Goal: Information Seeking & Learning: Check status

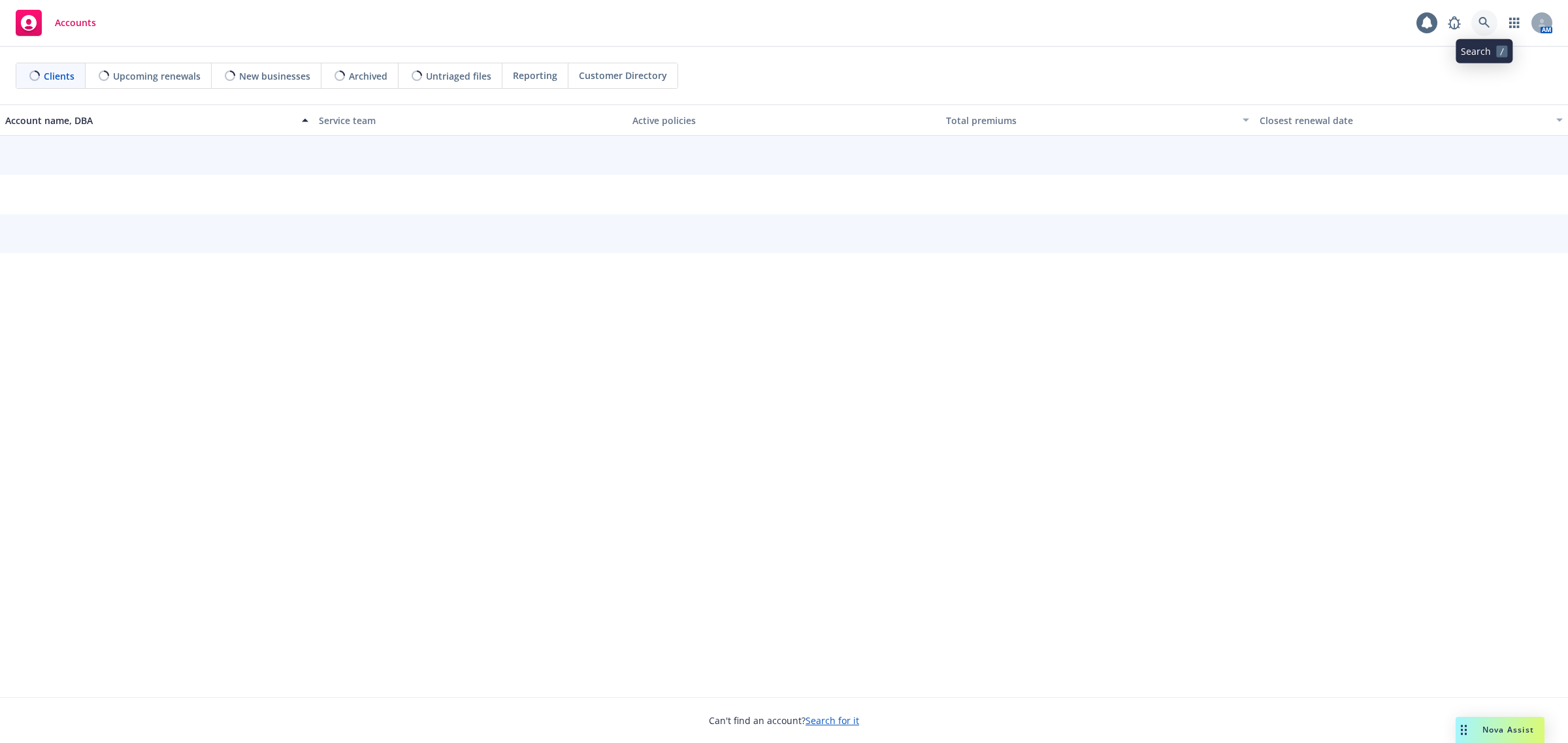
click at [1485, 27] on icon at bounding box center [1484, 22] width 12 height 11
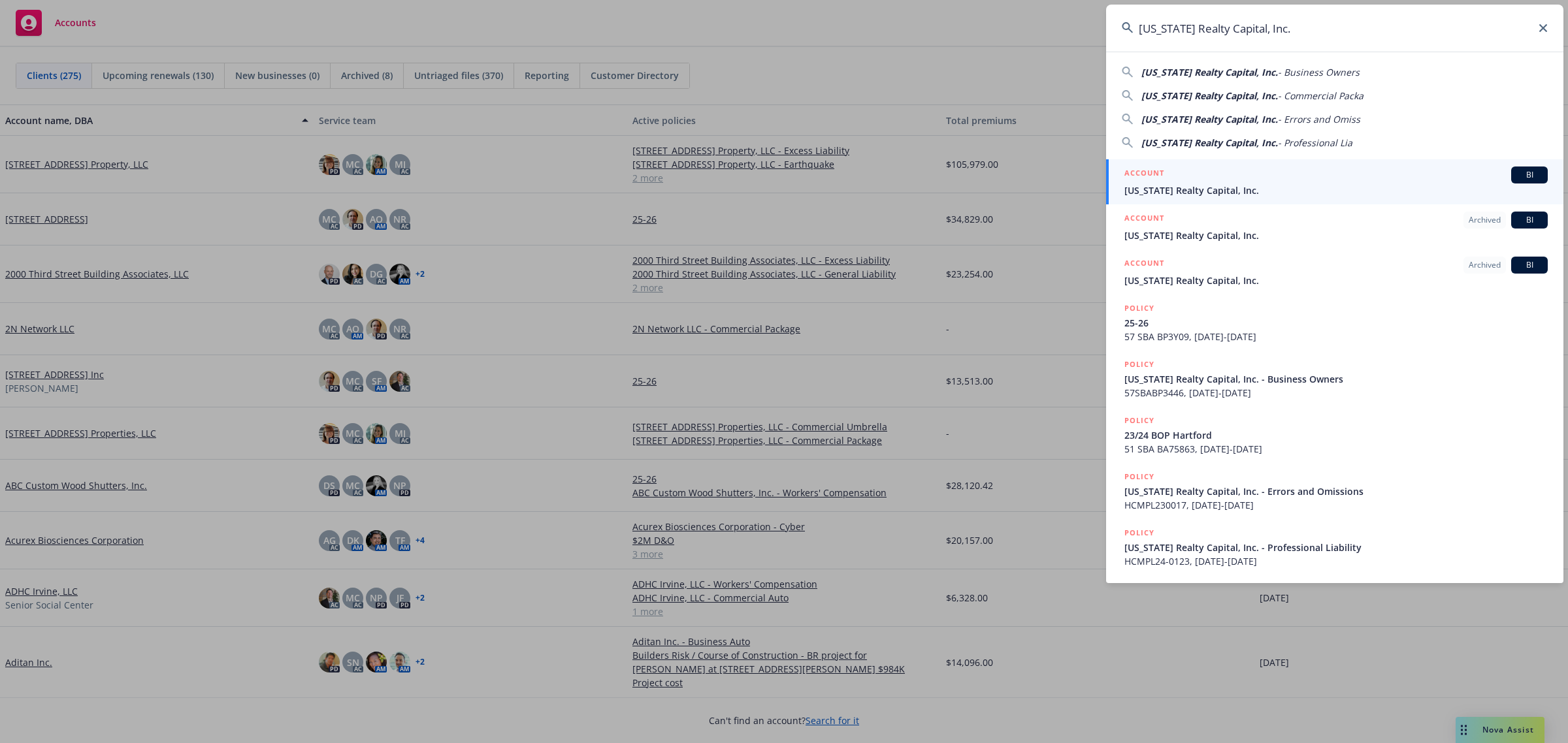
type input "[US_STATE] Realty Capital, Inc."
click at [1210, 187] on span "[US_STATE] Realty Capital, Inc." at bounding box center [1336, 191] width 424 height 14
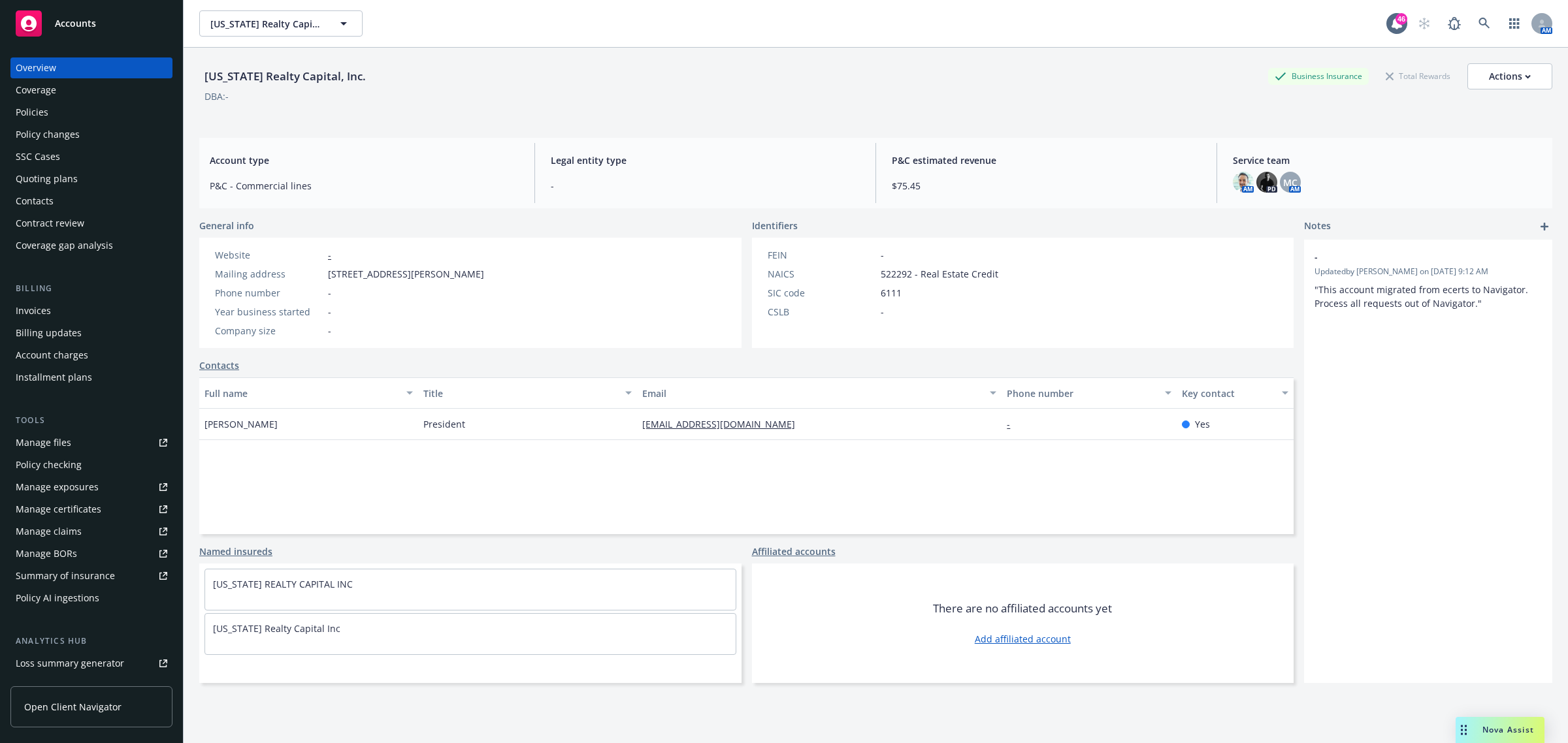
click at [73, 102] on div "Policies" at bounding box center [91, 112] width 151 height 21
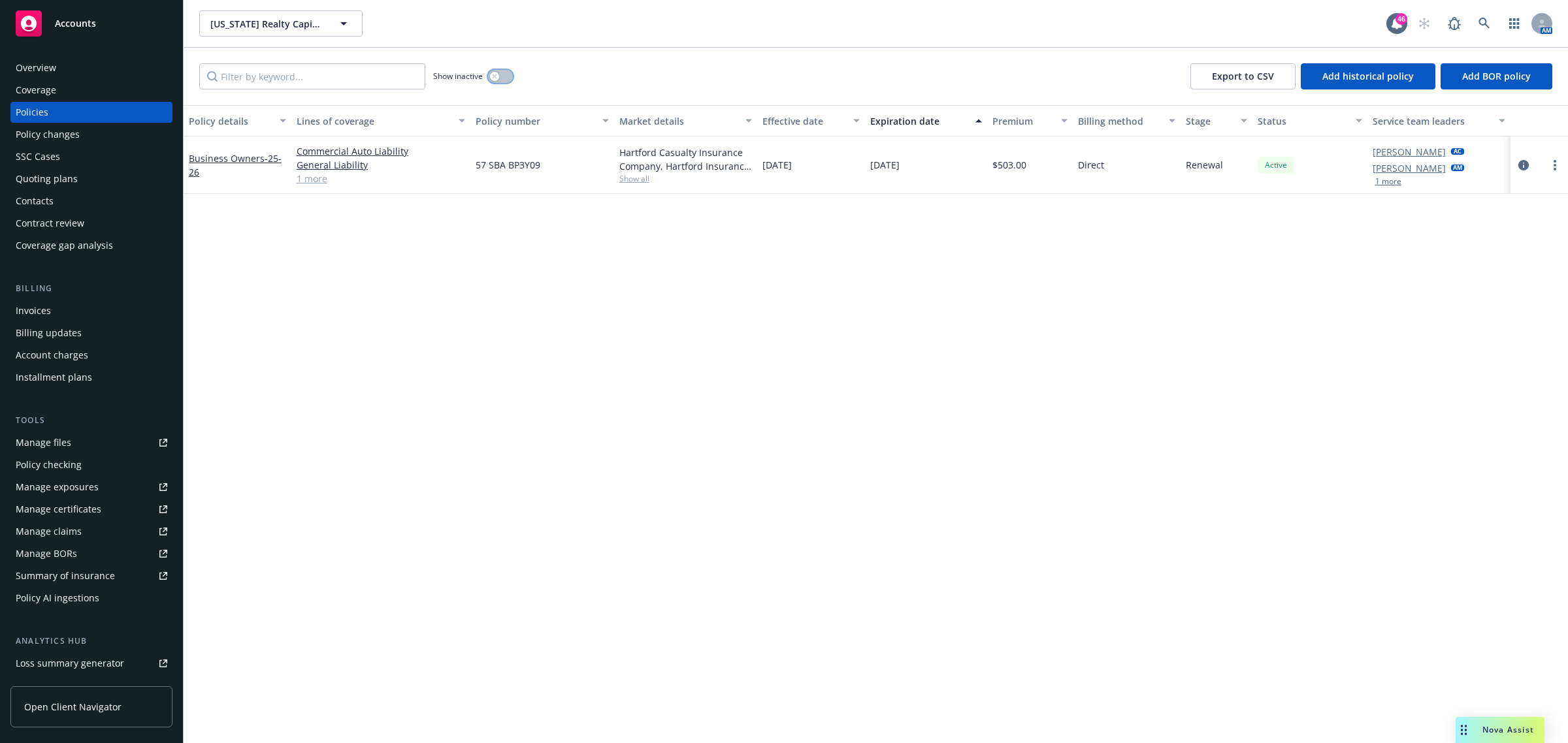
click at [510, 76] on button "button" at bounding box center [501, 76] width 25 height 13
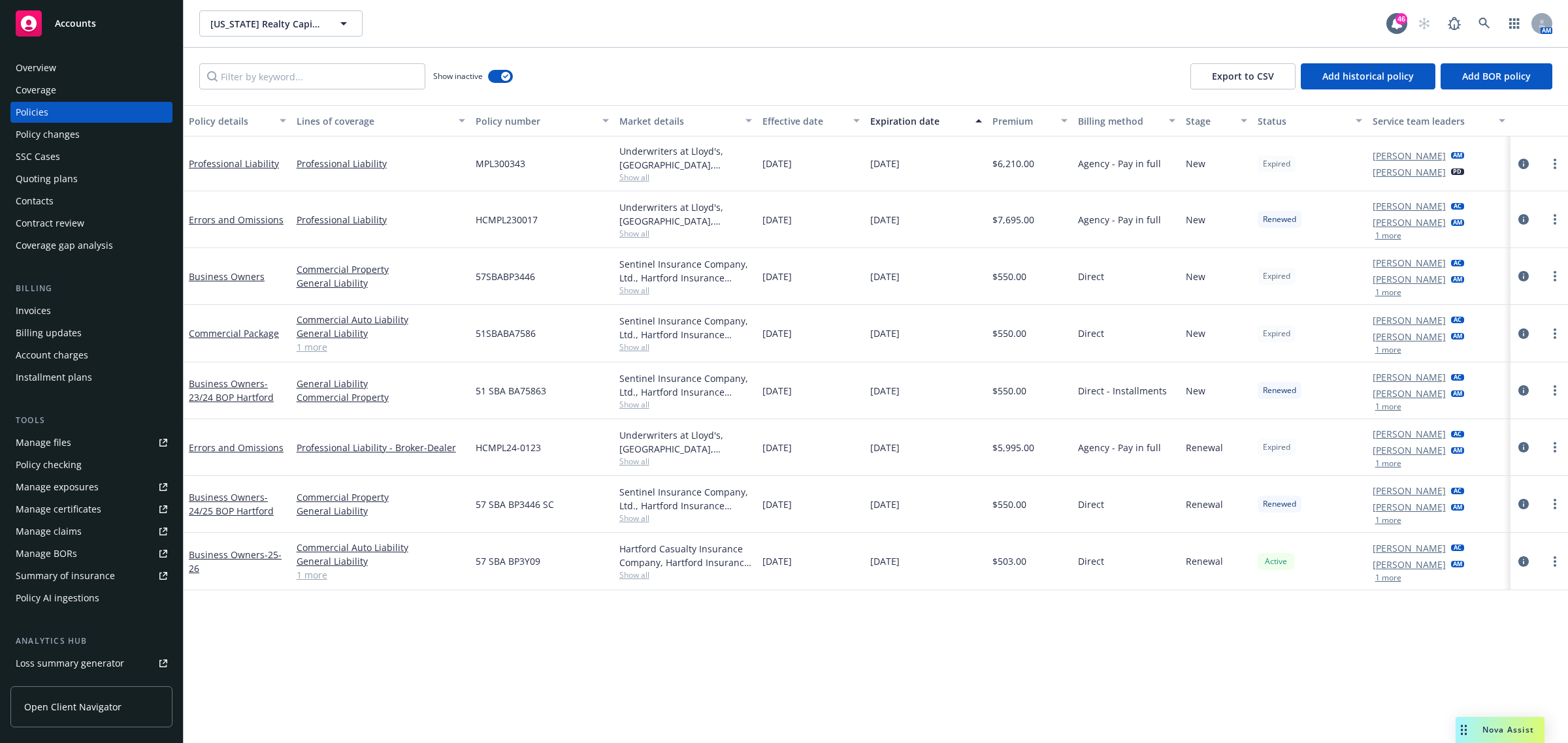
click at [811, 126] on div "Effective date" at bounding box center [804, 121] width 83 height 14
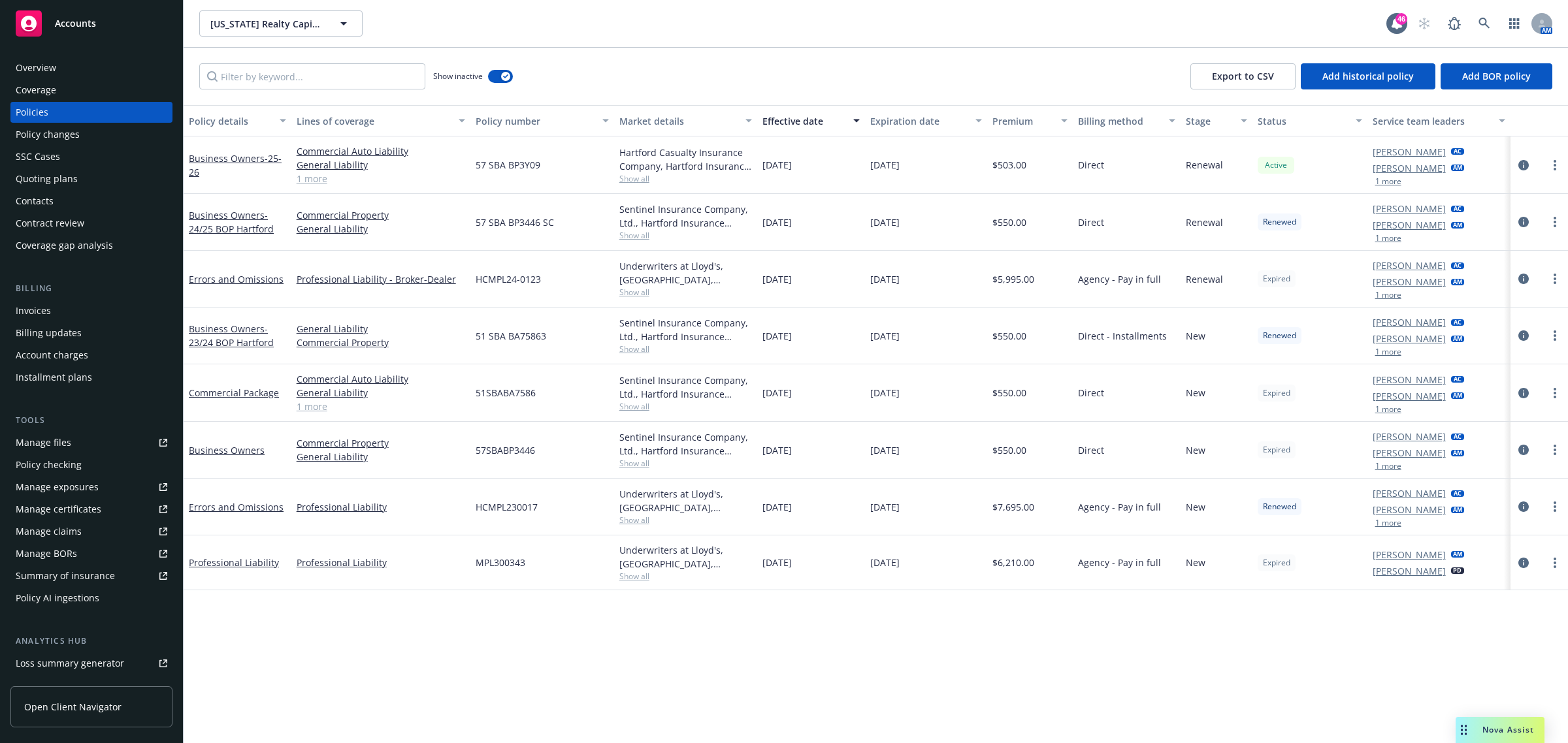
click at [642, 289] on span "Show all" at bounding box center [686, 292] width 134 height 11
drag, startPoint x: 642, startPoint y: 48, endPoint x: 639, endPoint y: 99, distance: 51.1
click at [642, 48] on div "Show inactive Export to CSV Add historical policy Add BOR policy" at bounding box center [876, 76] width 1385 height 57
click at [1523, 276] on icon "circleInformation" at bounding box center [1524, 279] width 11 height 11
